Goal: Task Accomplishment & Management: Complete application form

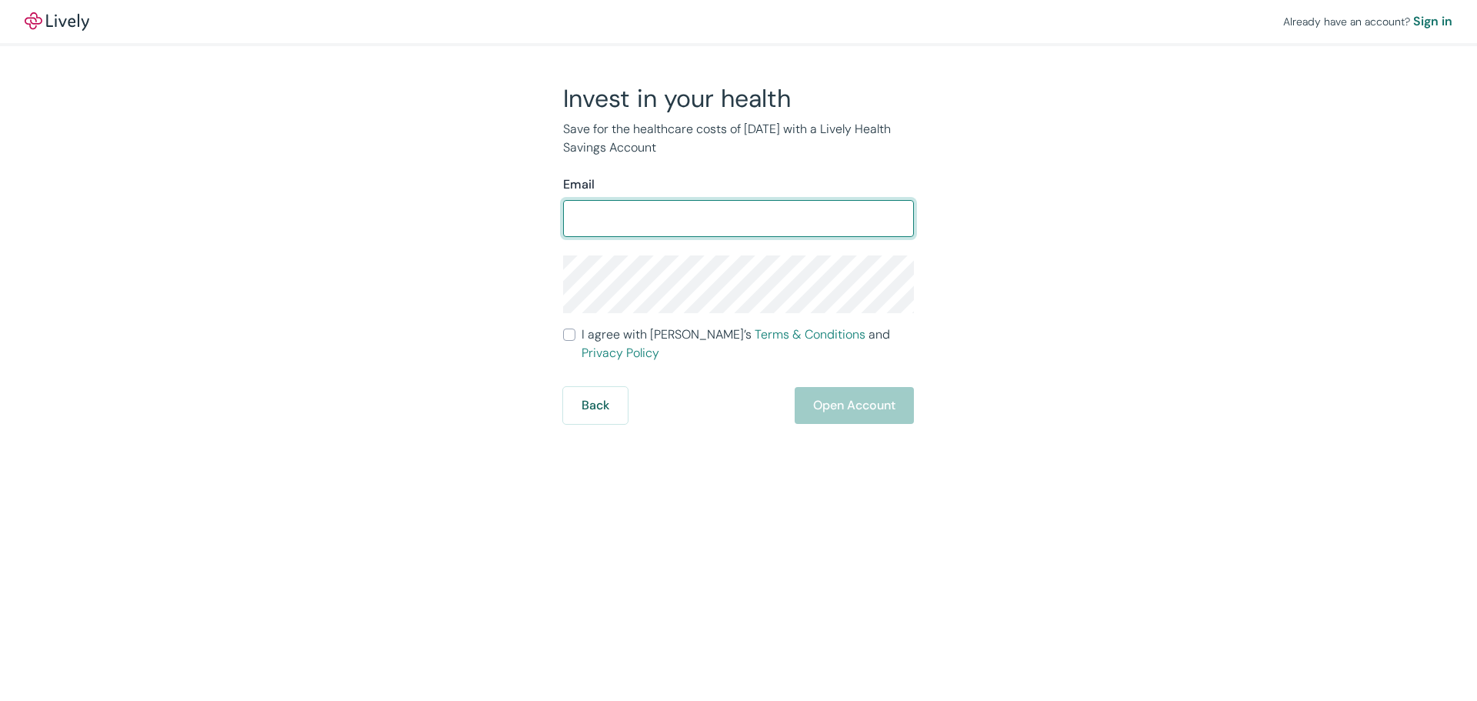
type input "[PERSON_NAME][EMAIL_ADDRESS][PERSON_NAME][DOMAIN_NAME]"
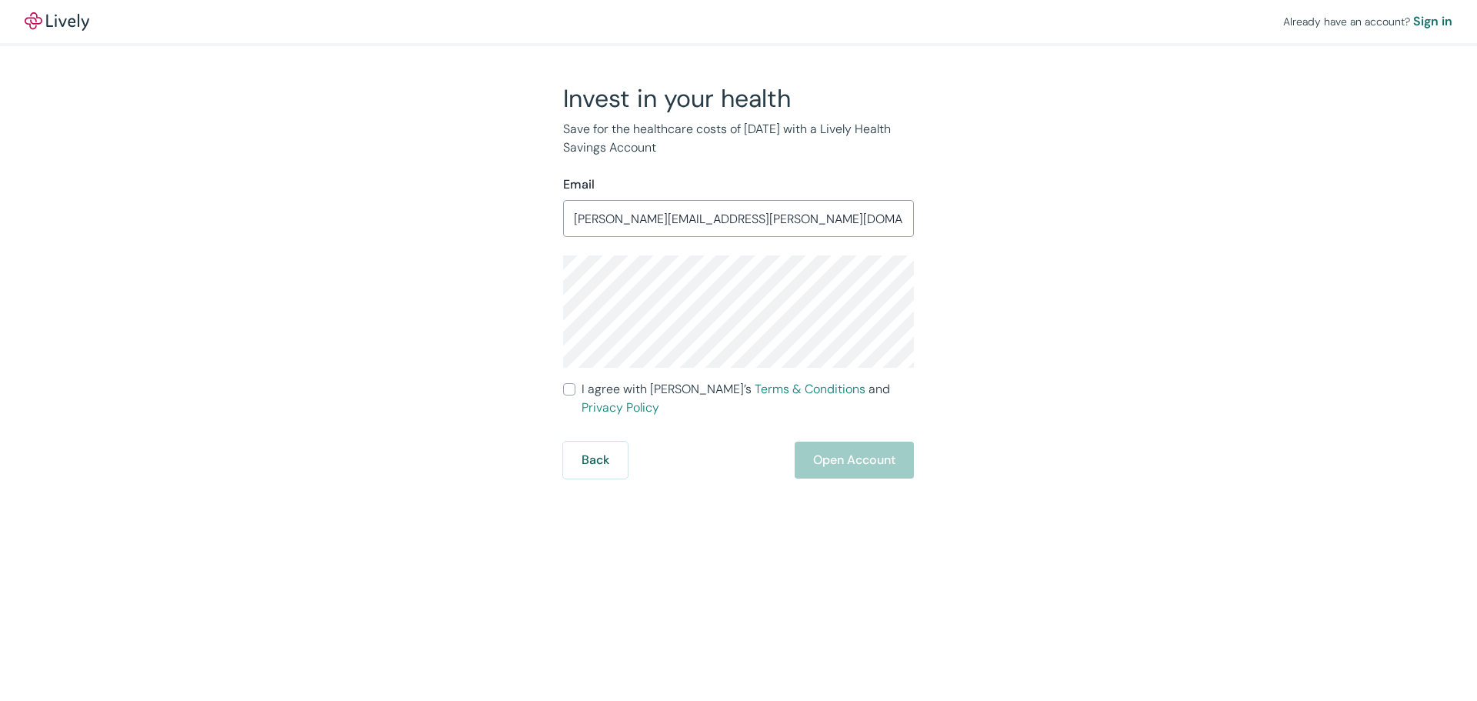
click at [852, 448] on div "Back Open Account" at bounding box center [738, 459] width 351 height 37
click at [621, 396] on span "I agree with Lively’s Terms & Conditions and Privacy Policy" at bounding box center [747, 398] width 332 height 37
click at [575, 395] on input "I agree with Lively’s Terms & Conditions and Privacy Policy" at bounding box center [569, 389] width 12 height 12
checkbox input "true"
click at [882, 450] on button "Open Account" at bounding box center [853, 459] width 119 height 37
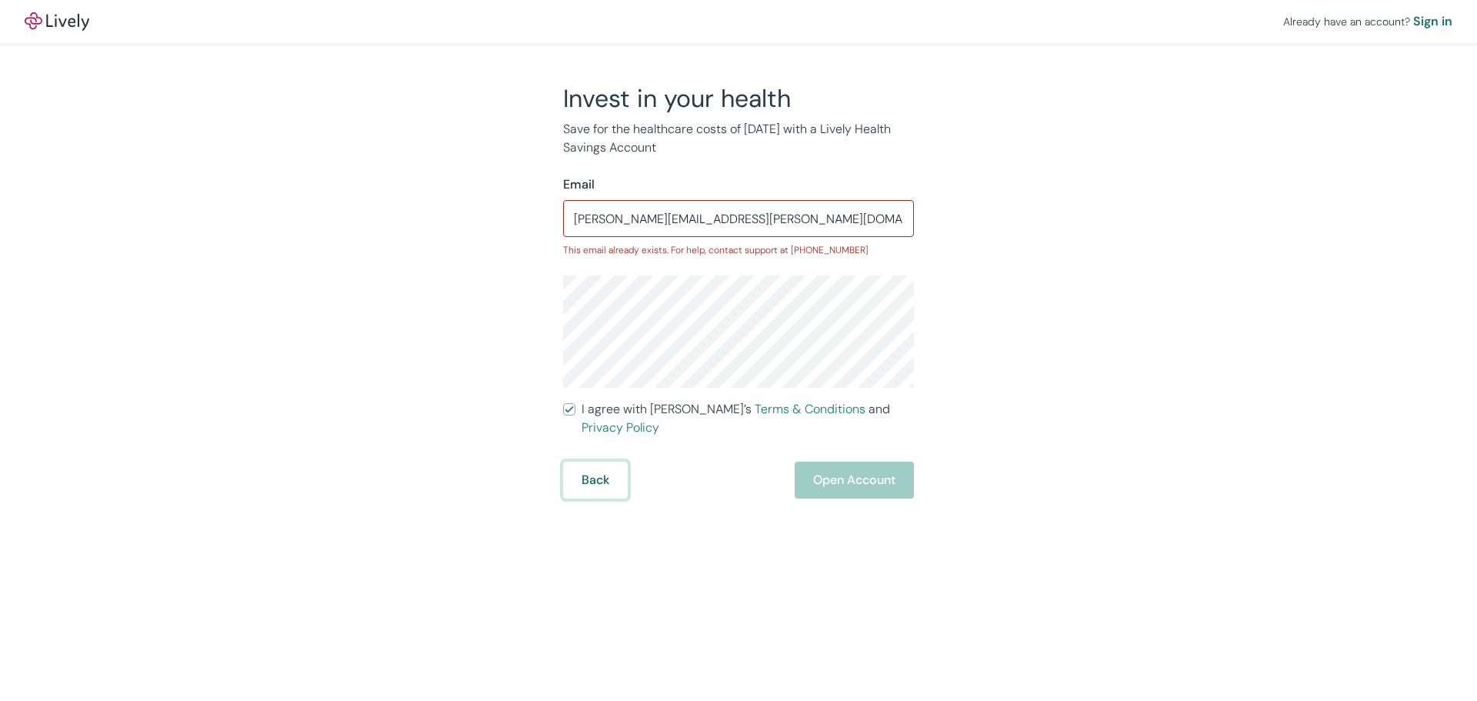
click at [590, 470] on button "Back" at bounding box center [595, 479] width 65 height 37
